Goal: Transaction & Acquisition: Purchase product/service

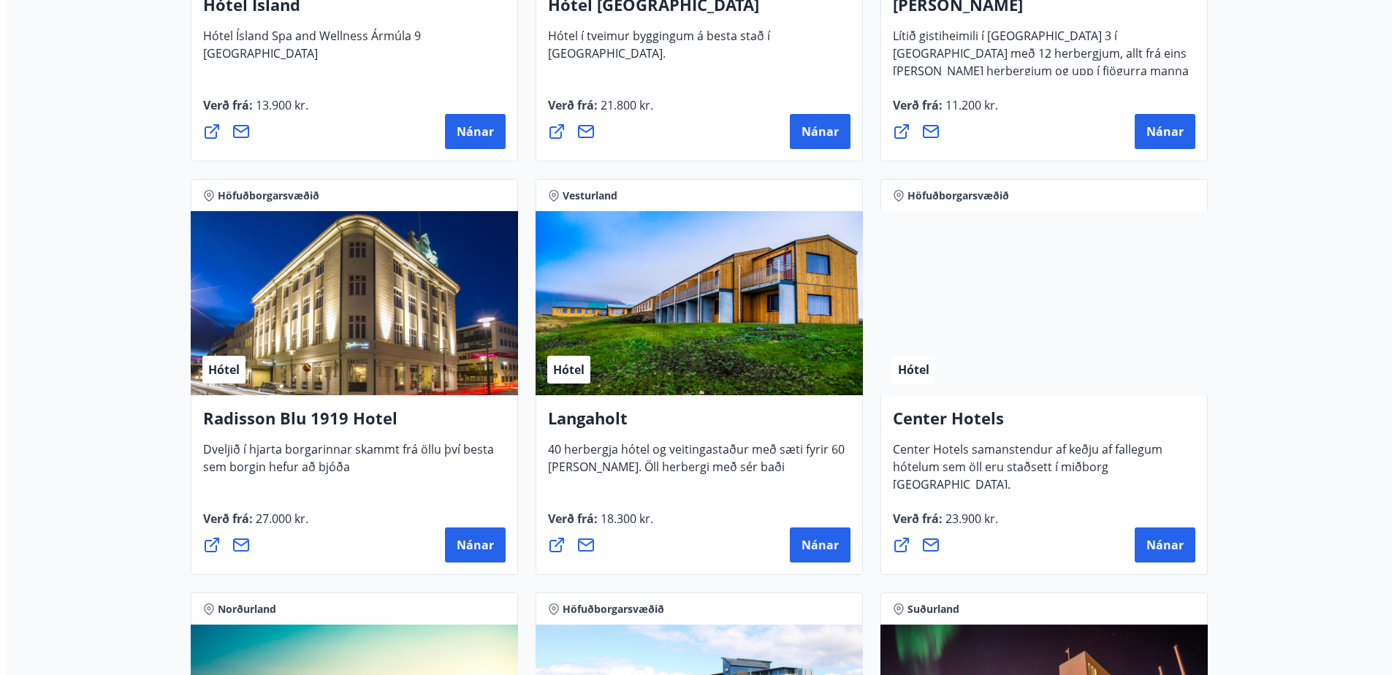
scroll to position [2485, 0]
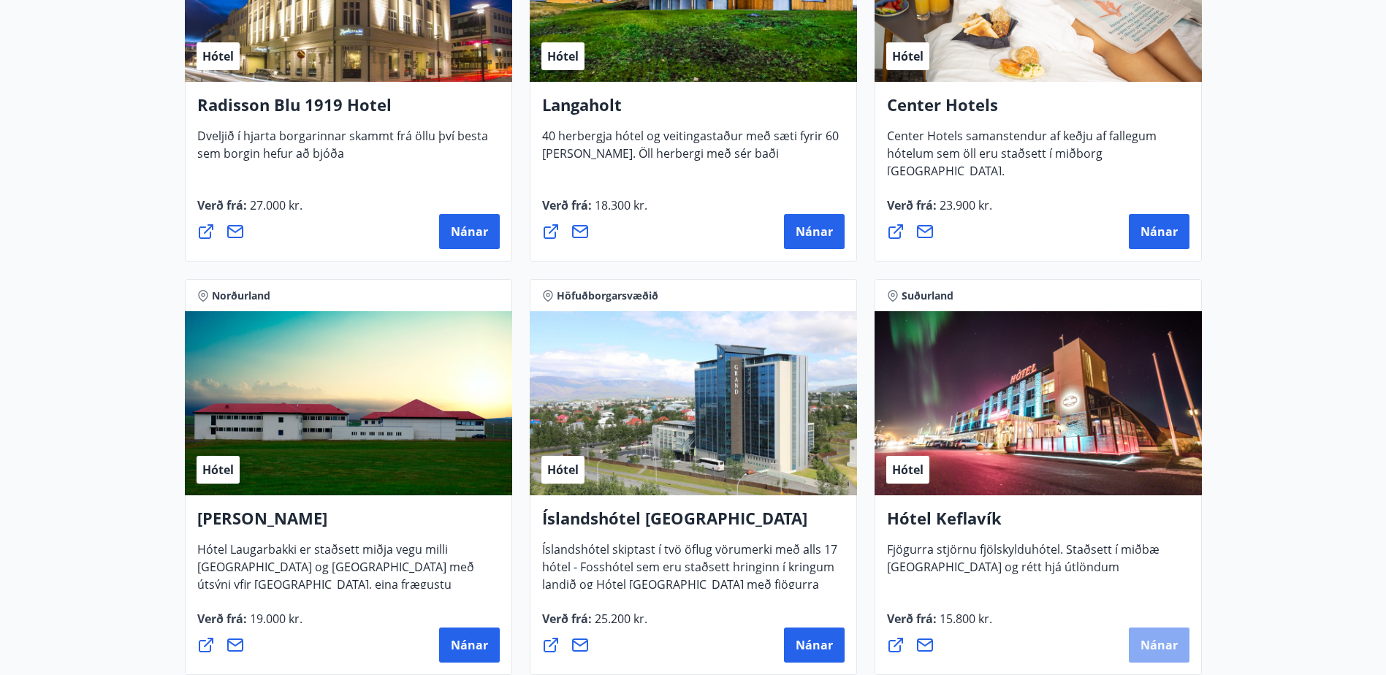
click at [1153, 640] on span "Nánar" at bounding box center [1159, 645] width 37 height 16
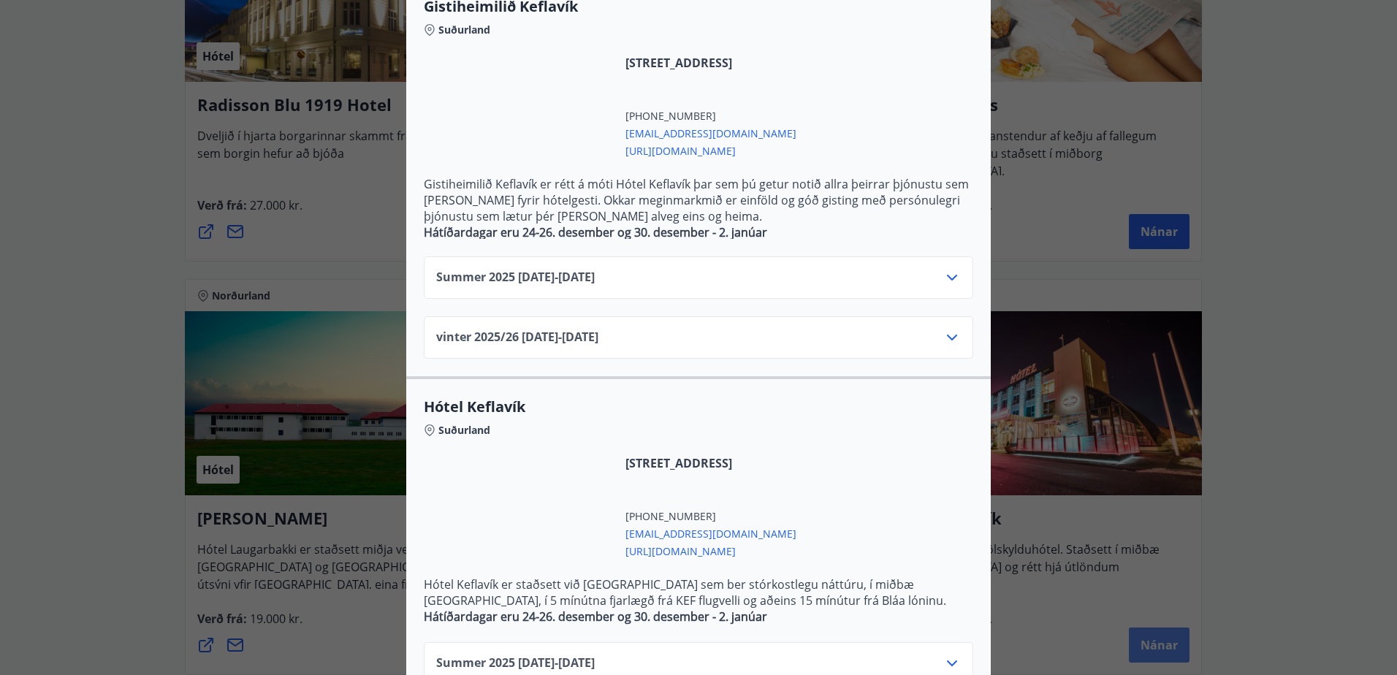
scroll to position [365, 0]
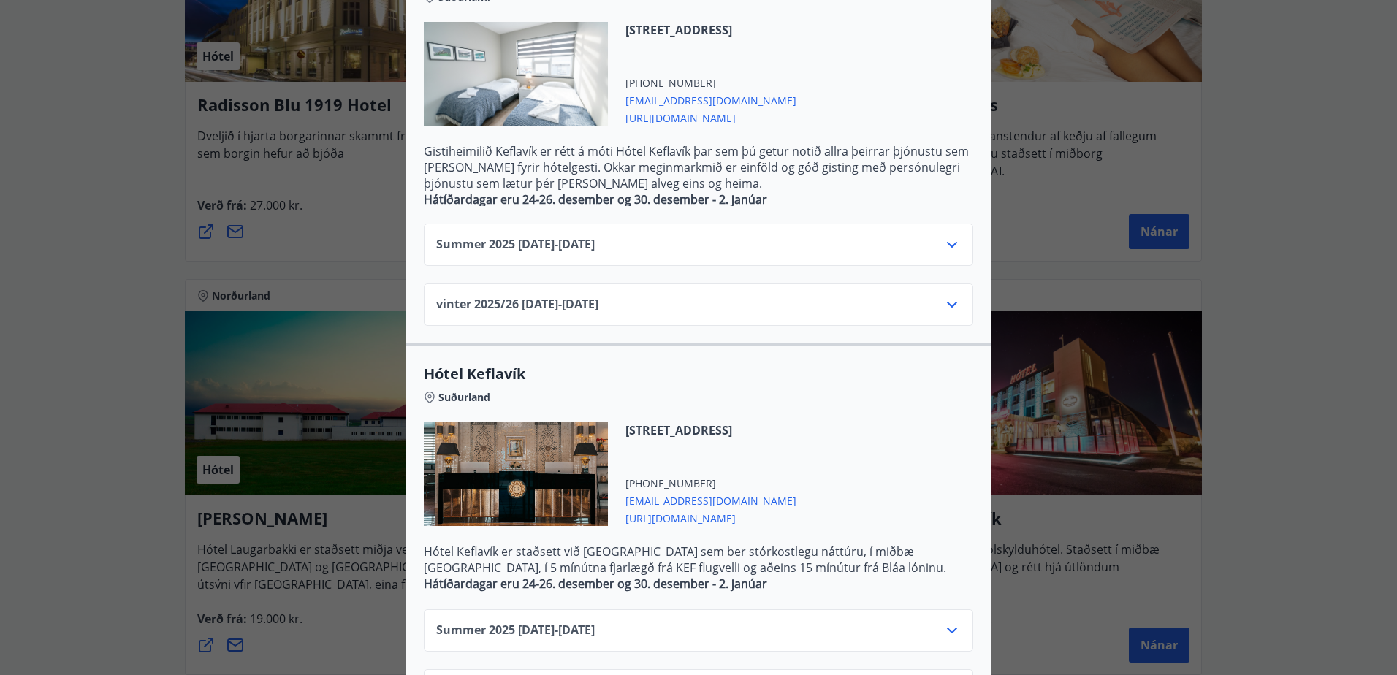
click at [947, 299] on icon at bounding box center [953, 305] width 18 height 18
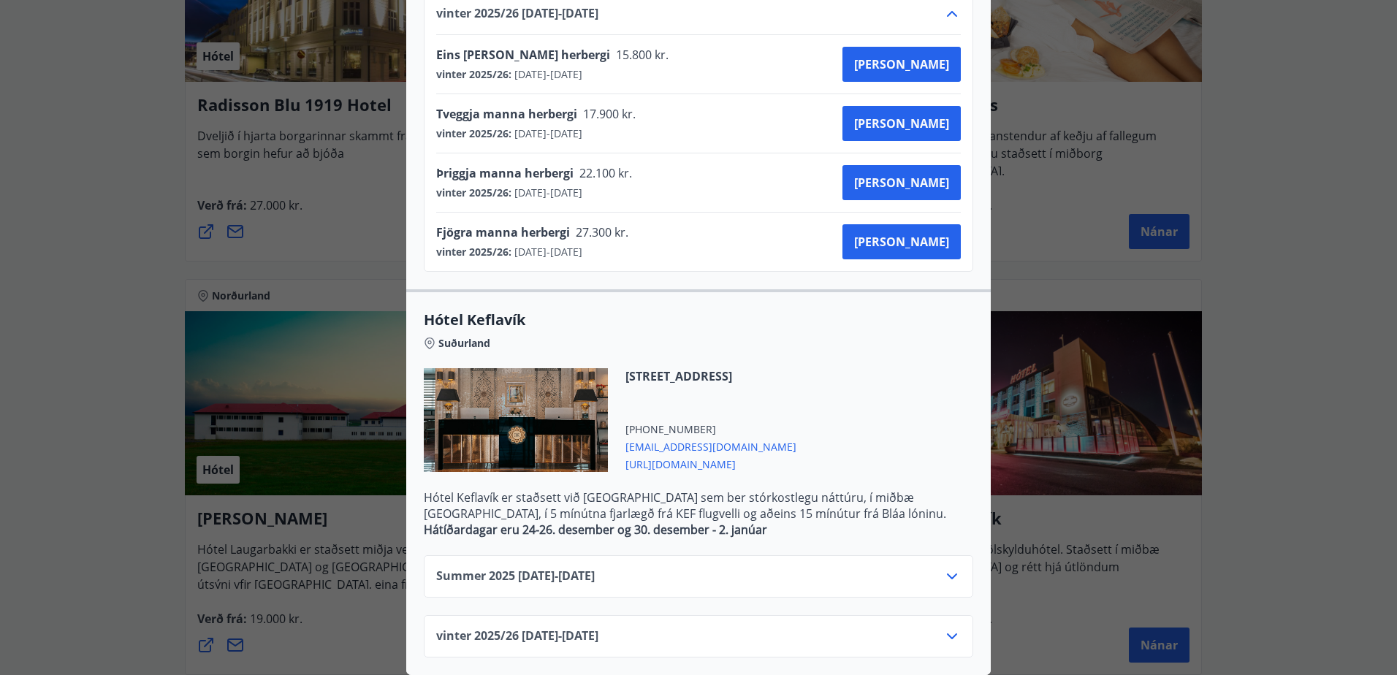
scroll to position [667, 0]
click at [946, 628] on icon at bounding box center [953, 637] width 18 height 18
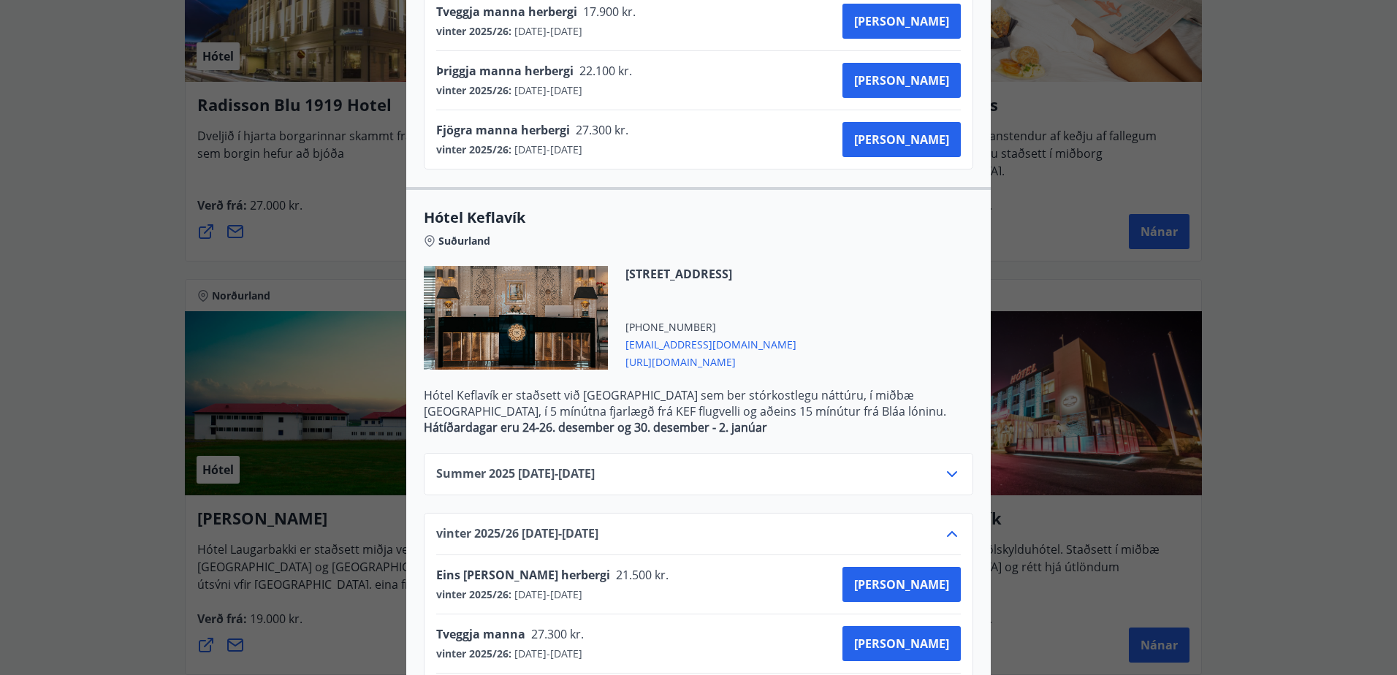
scroll to position [813, 0]
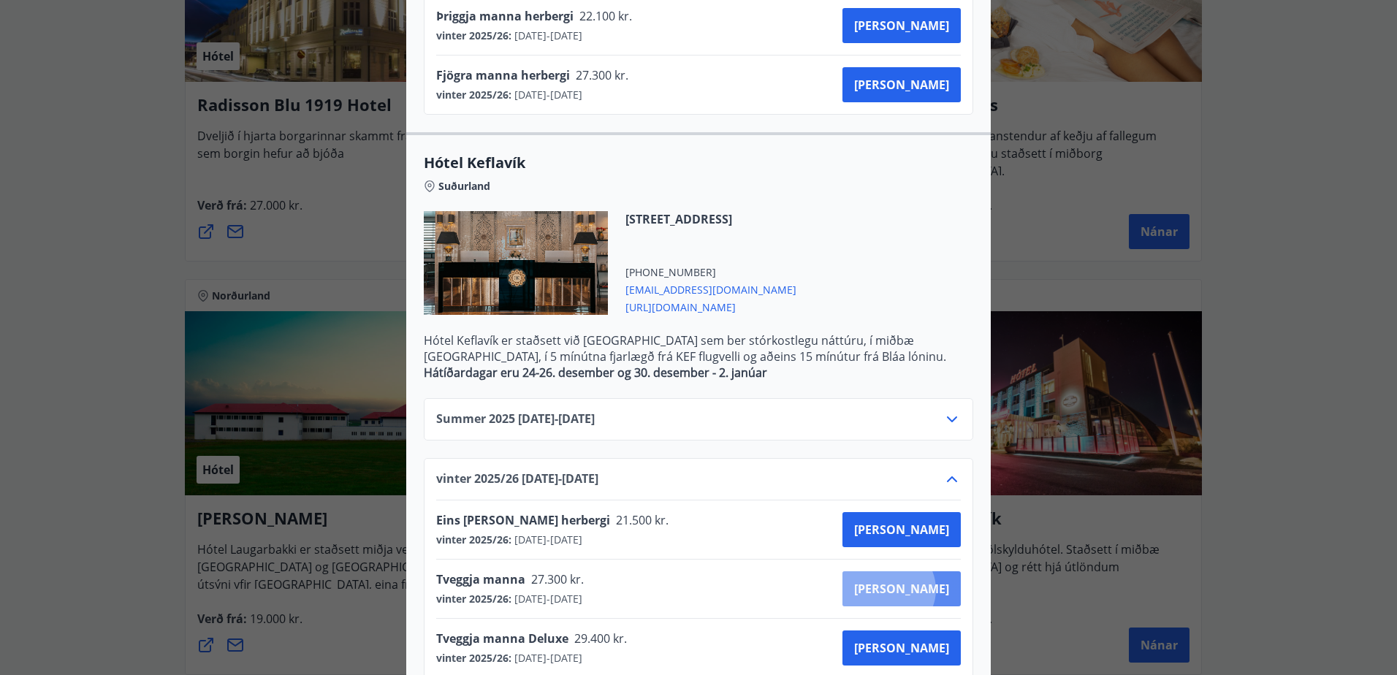
click at [940, 590] on span "Kaupa" at bounding box center [901, 589] width 95 height 16
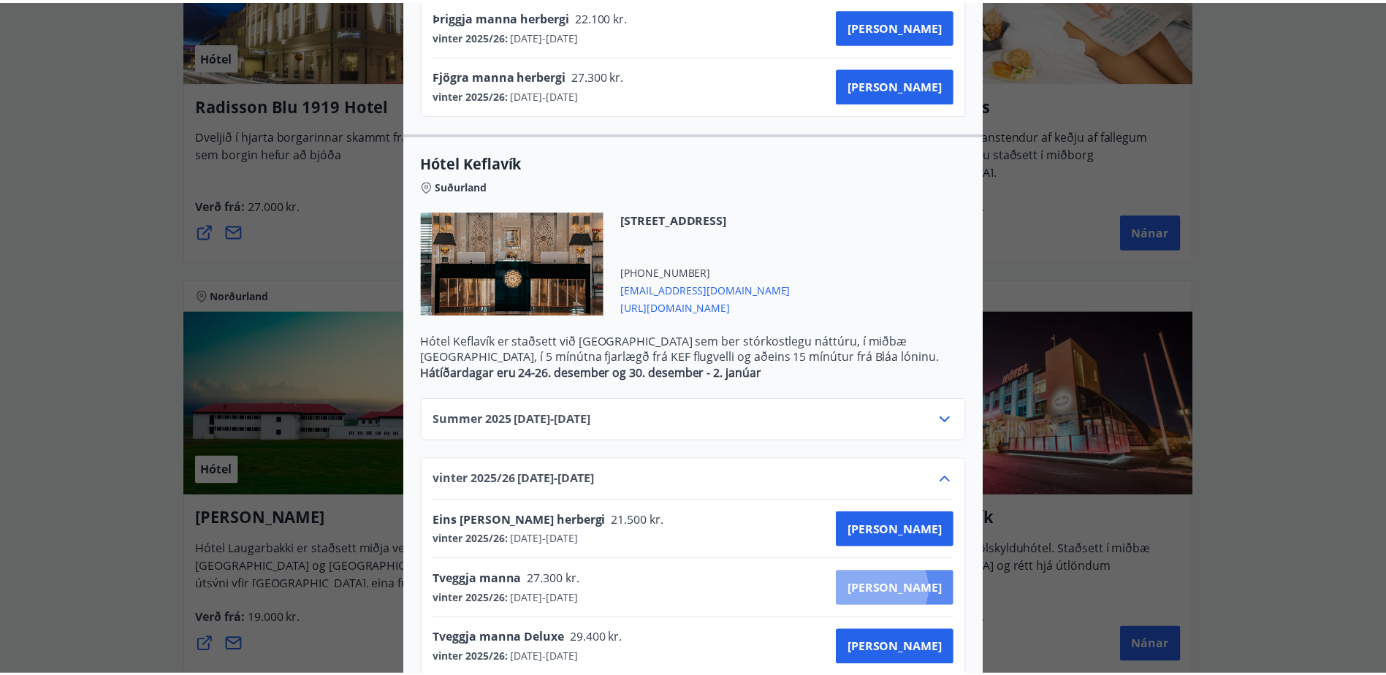
scroll to position [2, 0]
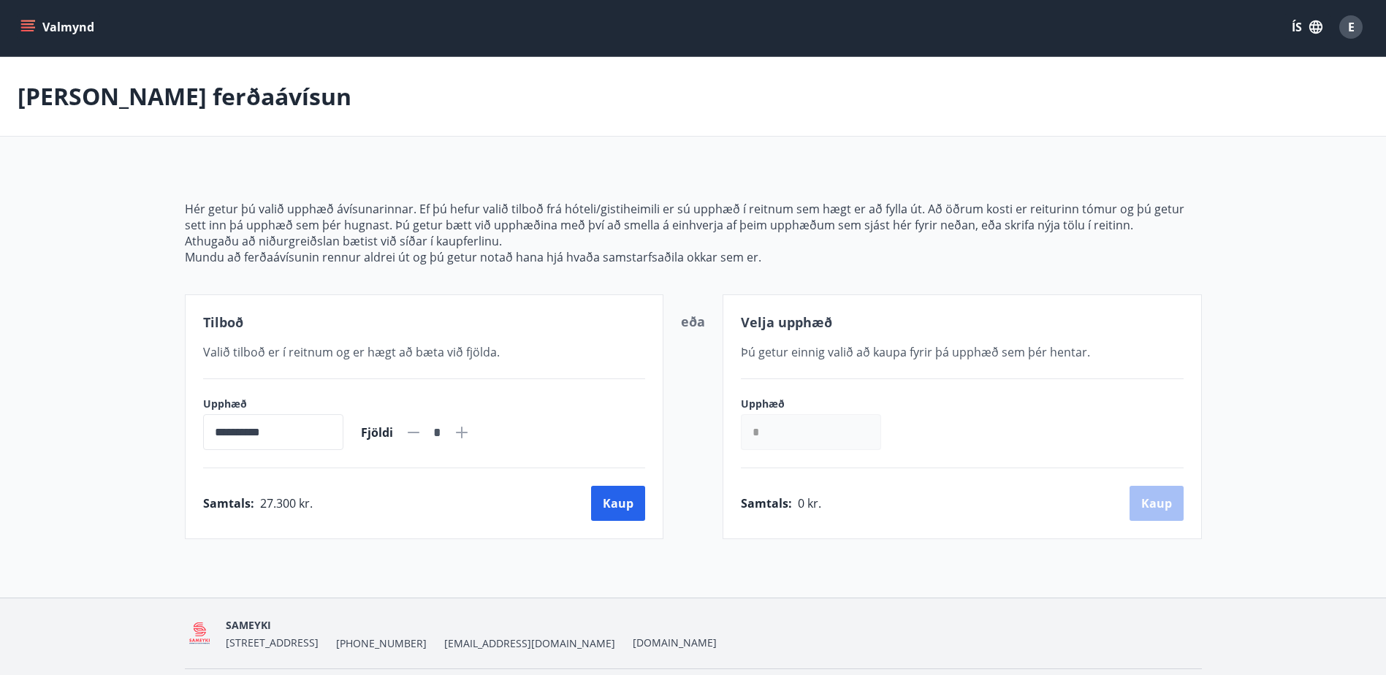
click at [752, 430] on input "*" at bounding box center [811, 432] width 140 height 36
type input "******"
click at [1162, 505] on button "Kaup" at bounding box center [1157, 503] width 54 height 35
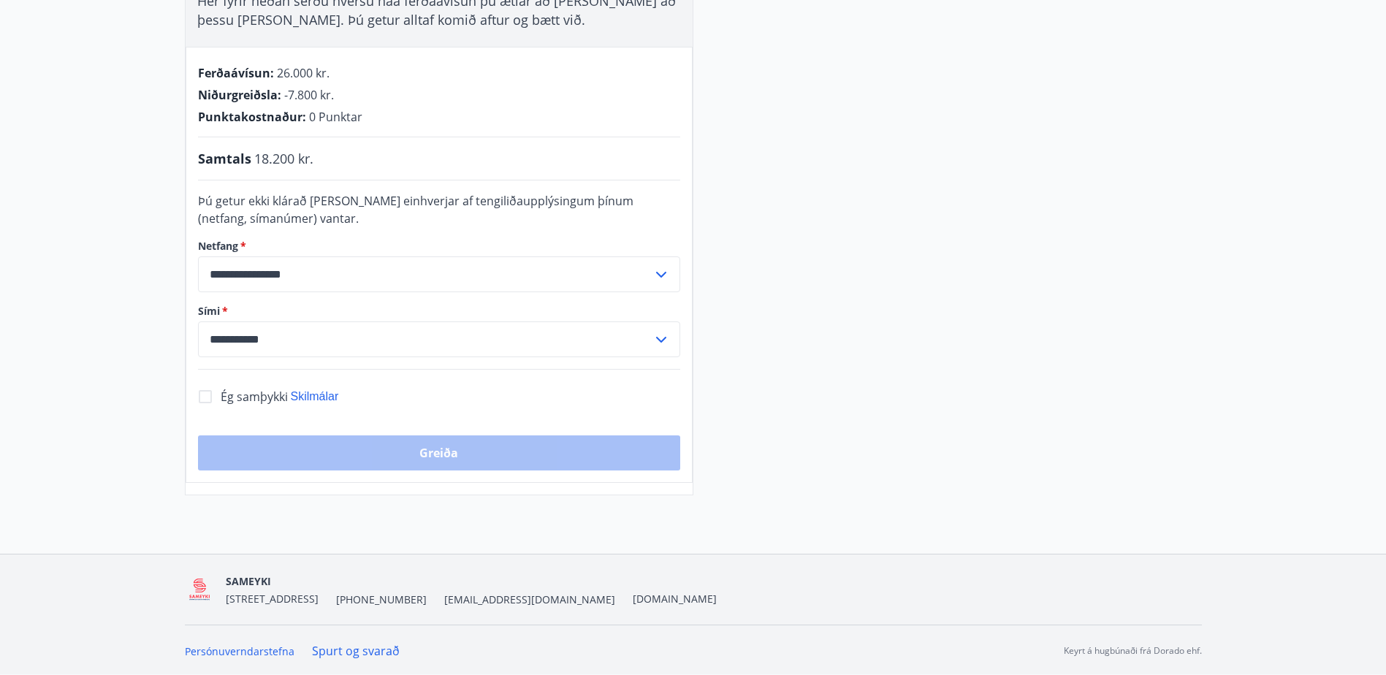
scroll to position [295, 0]
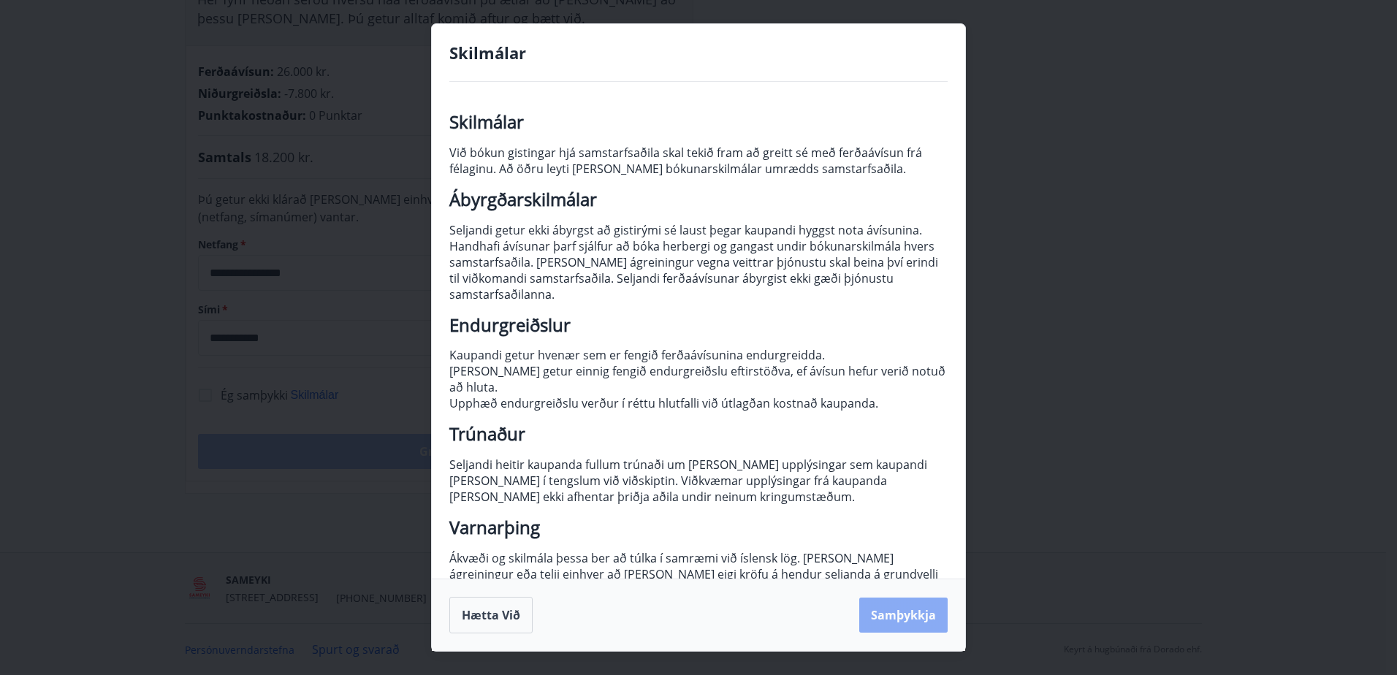
click at [930, 618] on button "Samþykkja" at bounding box center [903, 615] width 88 height 35
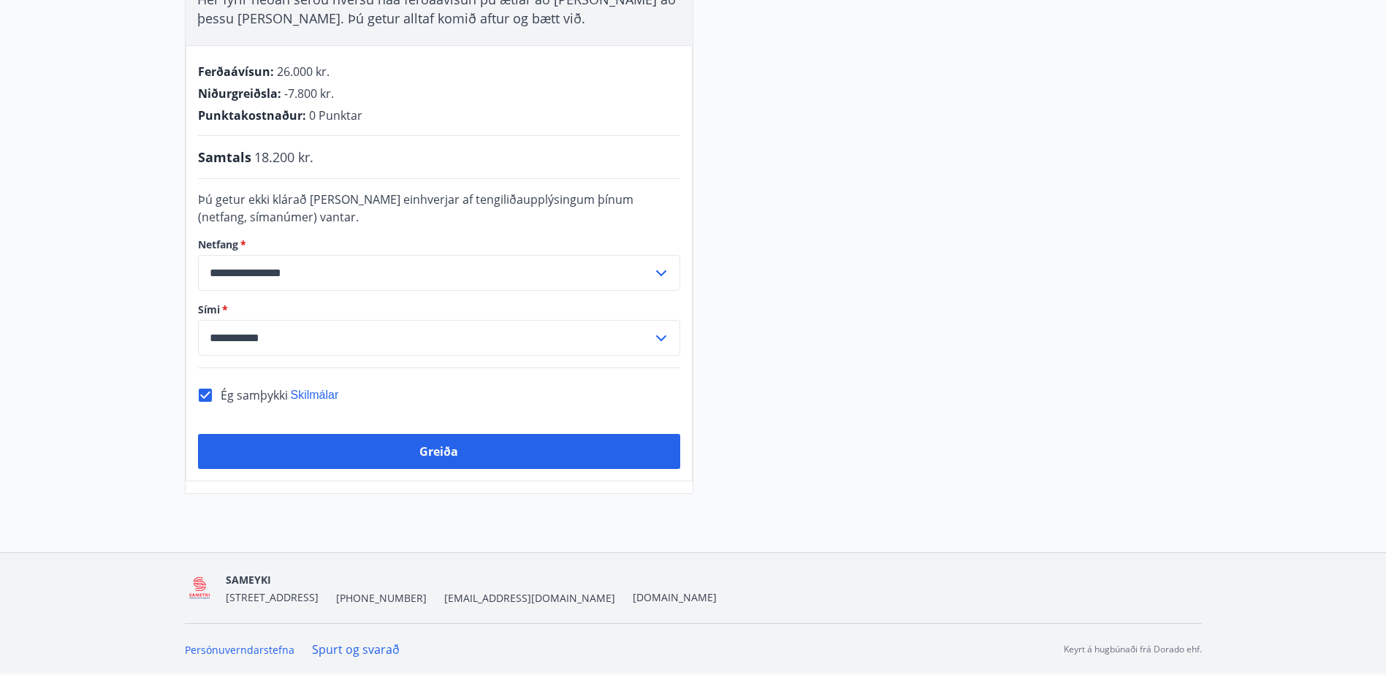
click at [441, 452] on button "Greiða" at bounding box center [439, 451] width 482 height 35
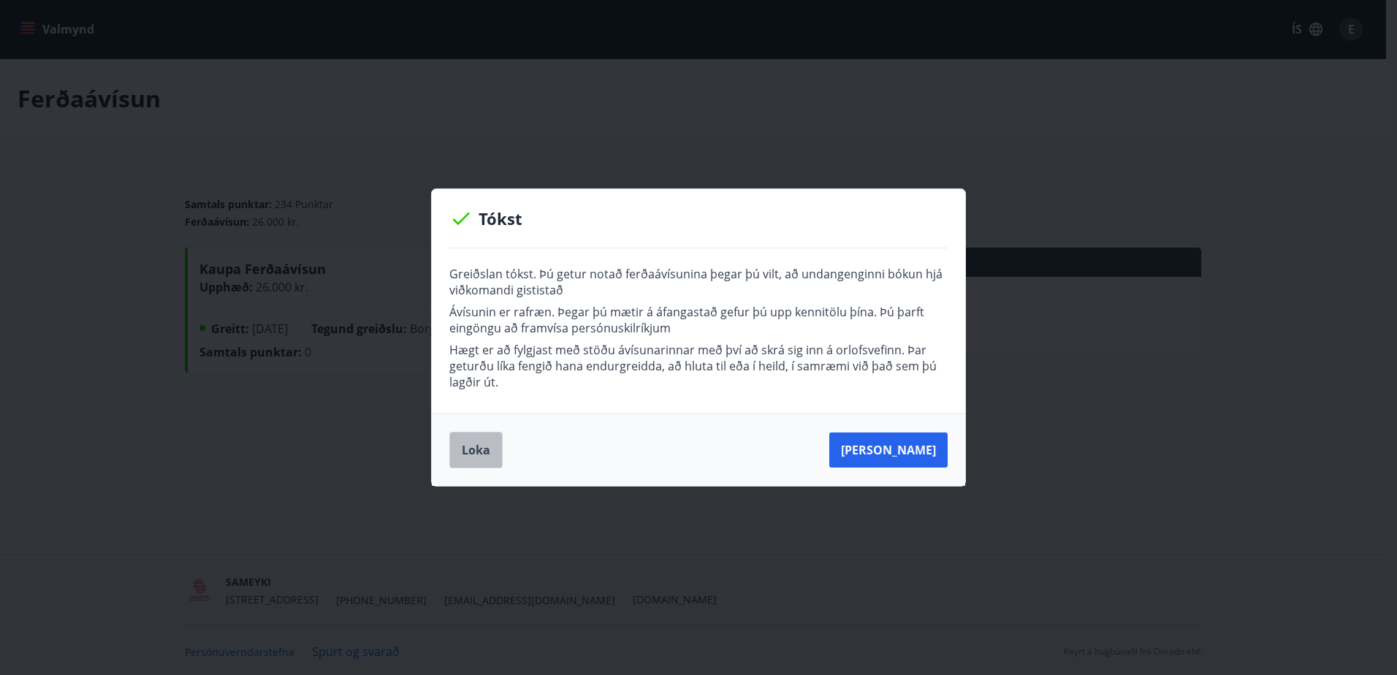
click at [464, 449] on button "Loka" at bounding box center [475, 450] width 53 height 37
